Goal: Task Accomplishment & Management: Manage account settings

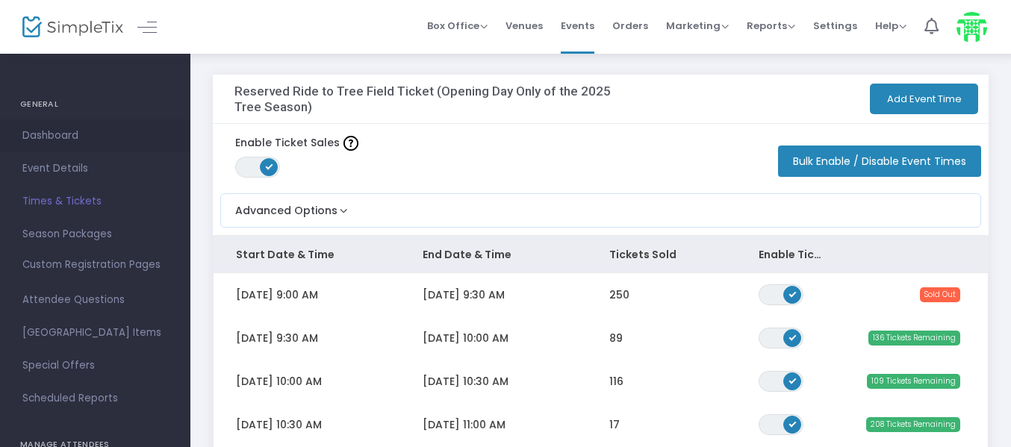
click at [65, 136] on span "Dashboard" at bounding box center [95, 135] width 146 height 19
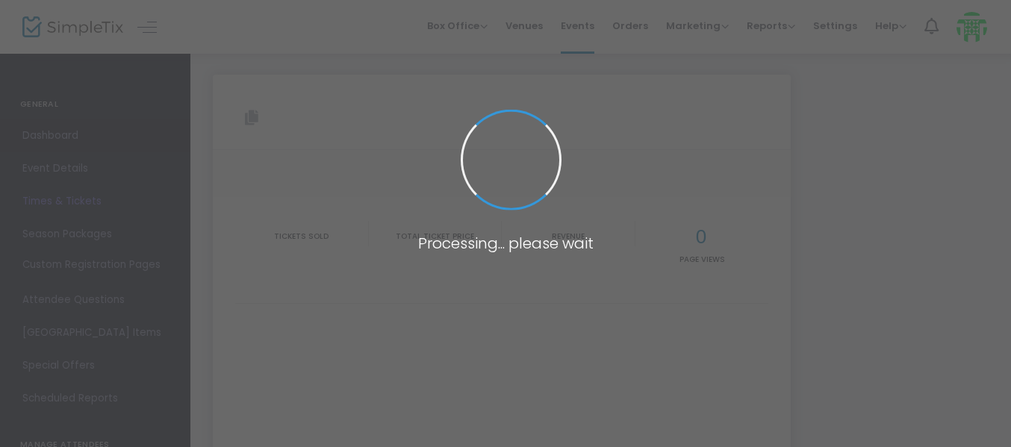
type input "[URL][DOMAIN_NAME]"
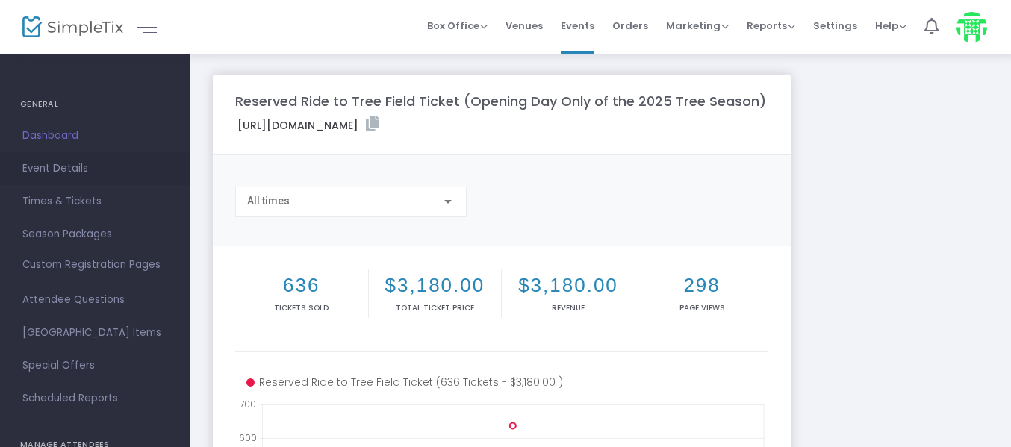
click at [65, 168] on span "Event Details" at bounding box center [95, 168] width 146 height 19
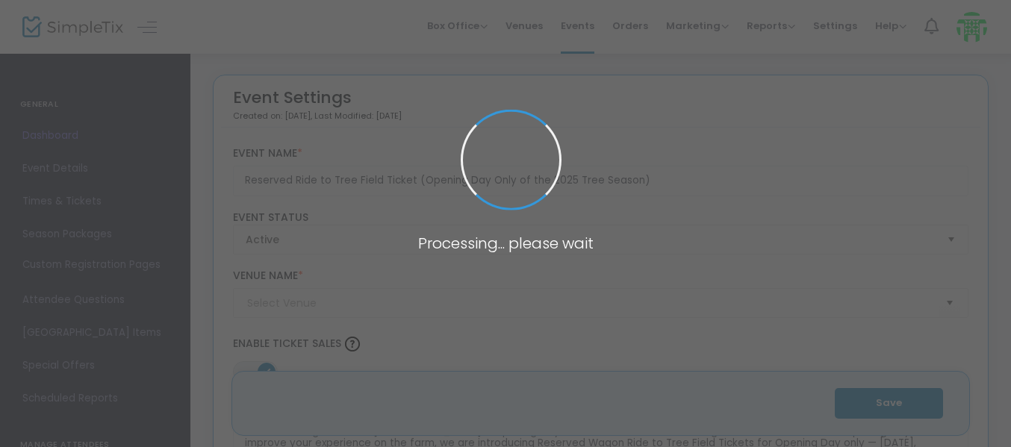
type input "Dull's Tree Farm"
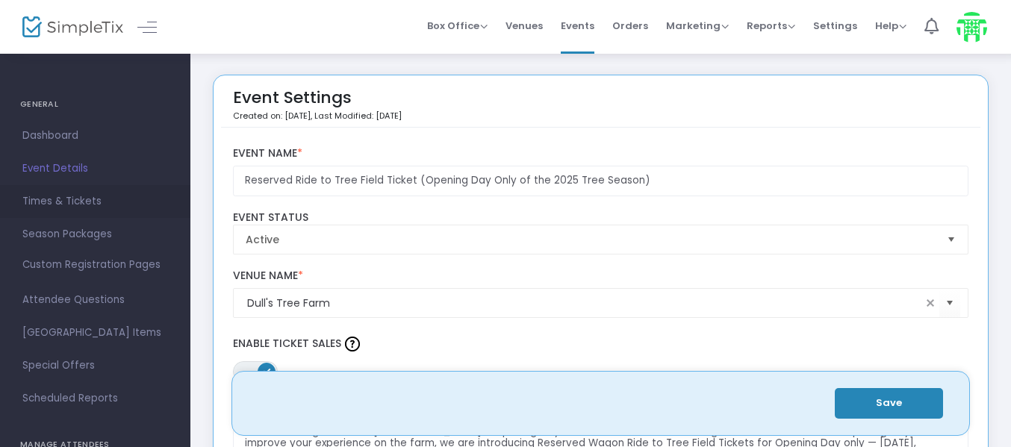
click at [89, 190] on link "Times & Tickets" at bounding box center [95, 201] width 190 height 33
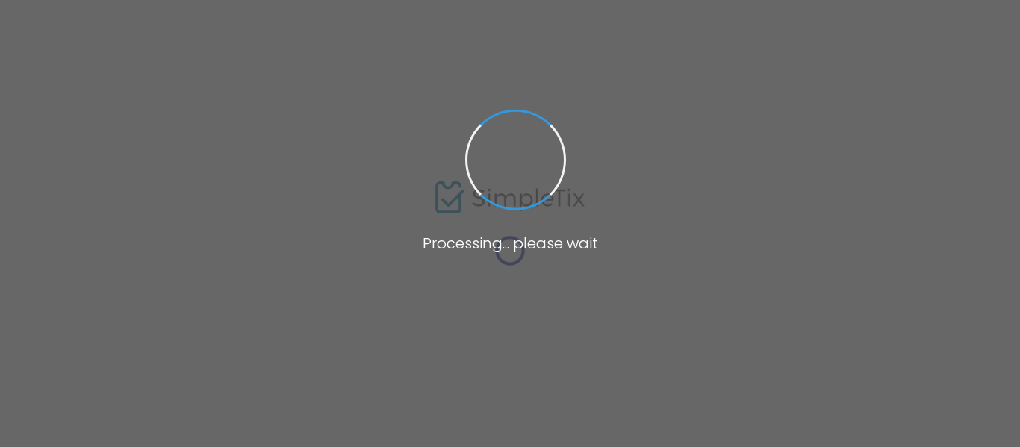
type input "[URL][DOMAIN_NAME]"
